Goal: Task Accomplishment & Management: Manage account settings

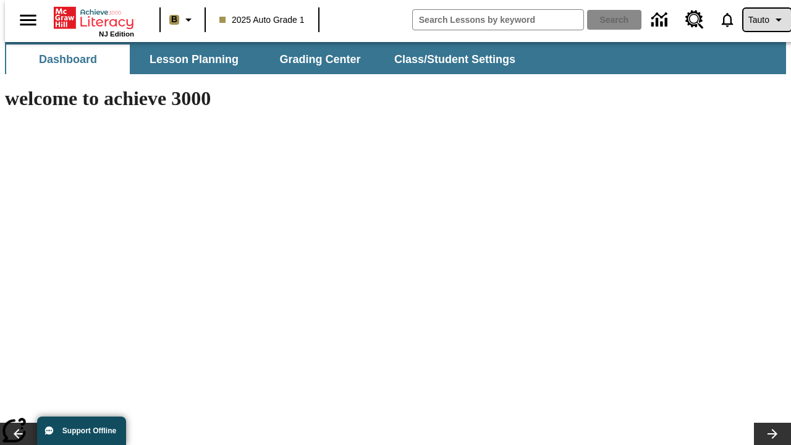
click at [761, 20] on span "Tauto" at bounding box center [759, 20] width 21 height 13
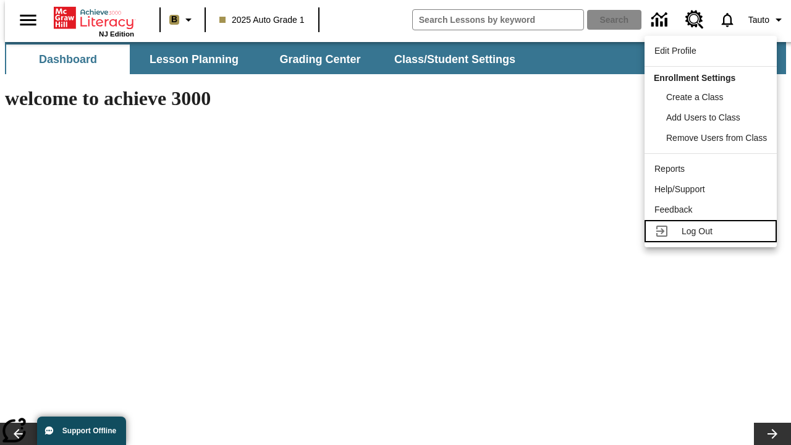
click at [713, 231] on span "Log Out" at bounding box center [697, 231] width 31 height 10
